Goal: Go to known website: Access a specific website the user already knows

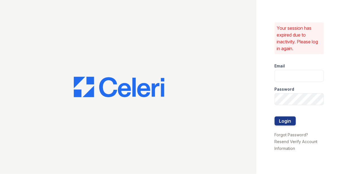
click at [283, 82] on div "Password" at bounding box center [299, 87] width 49 height 11
click at [283, 76] on input "email" at bounding box center [299, 76] width 49 height 12
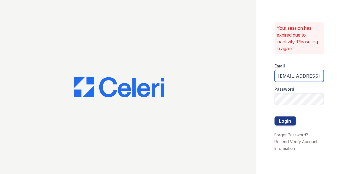
scroll to position [0, 1]
type input "sambridi@esusu.org"
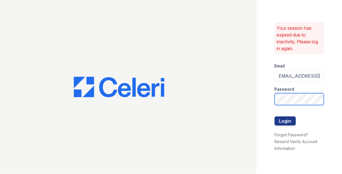
scroll to position [0, 0]
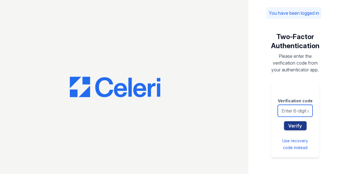
click at [290, 116] on input "text" at bounding box center [295, 111] width 35 height 12
type input "640603"
click at [284, 121] on button "Verify" at bounding box center [295, 125] width 23 height 9
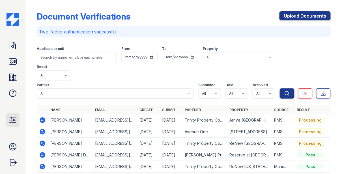
click at [14, 118] on icon at bounding box center [12, 119] width 9 height 9
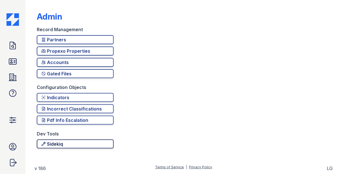
click at [75, 144] on div "Sidekiq" at bounding box center [75, 143] width 68 height 7
